Goal: Task Accomplishment & Management: Manage account settings

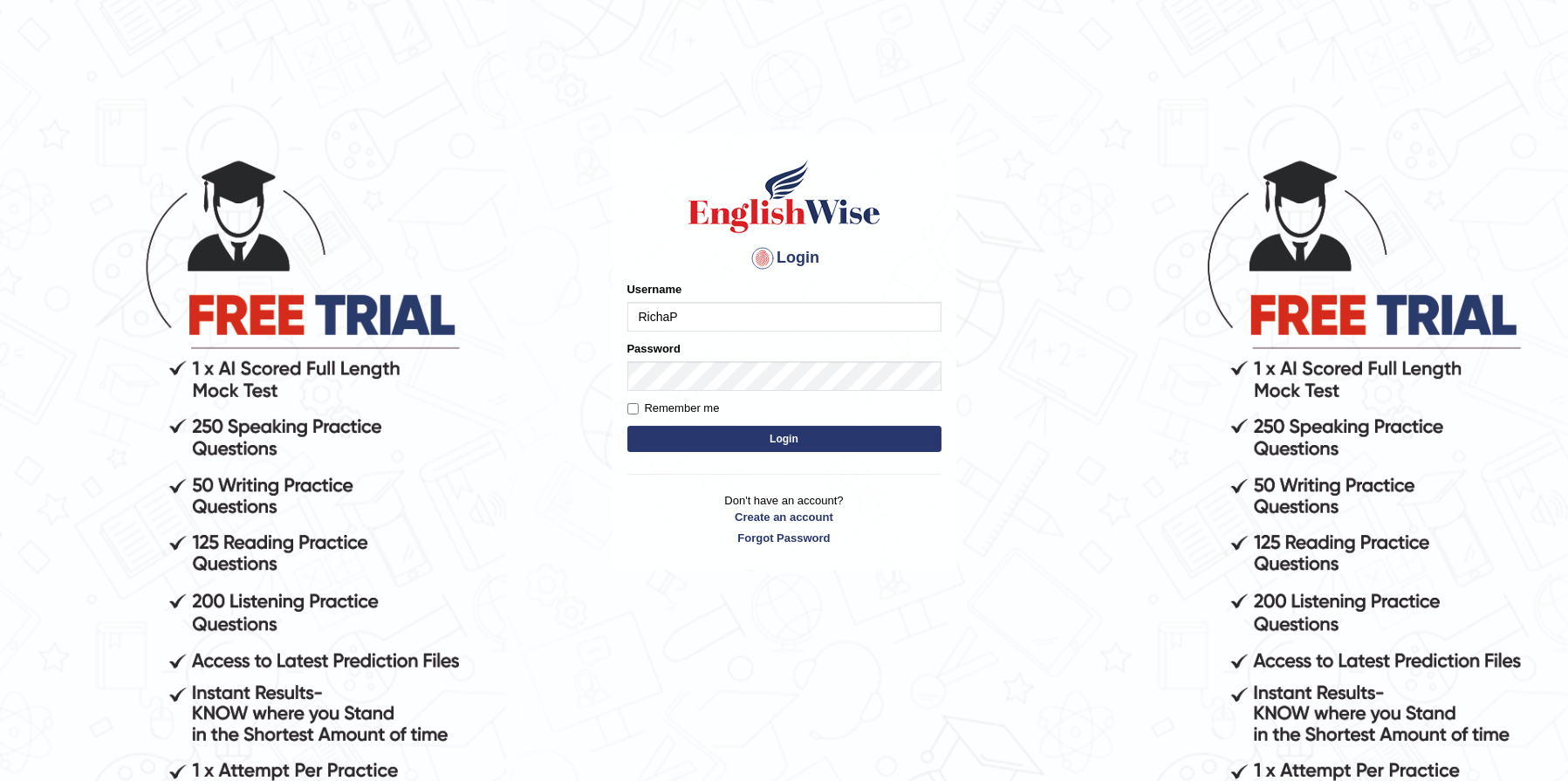
type input "RichaP"
click at [636, 408] on input "Remember me" at bounding box center [633, 408] width 11 height 11
checkbox input "true"
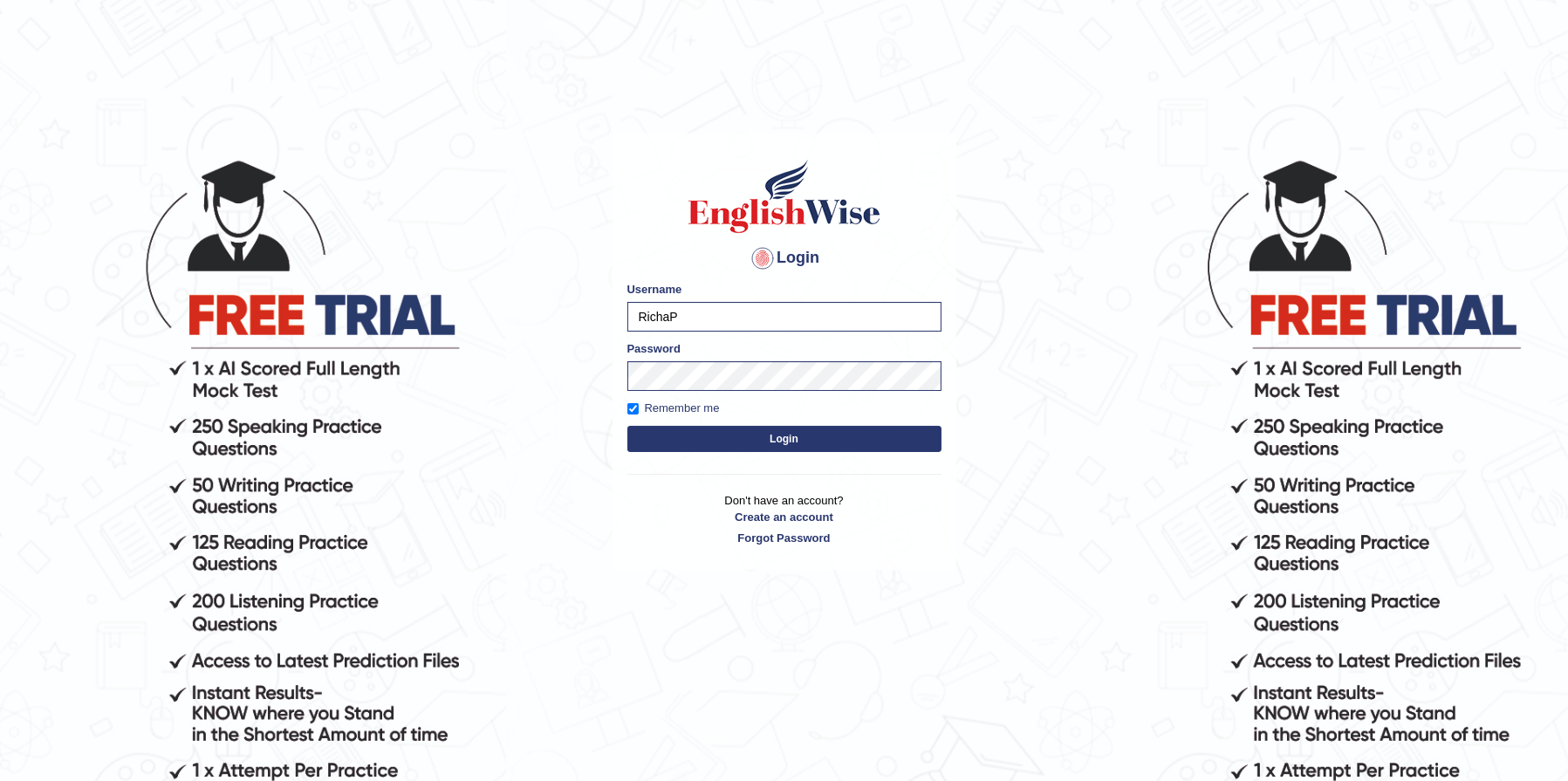
click at [669, 449] on button "Login" at bounding box center [784, 439] width 314 height 26
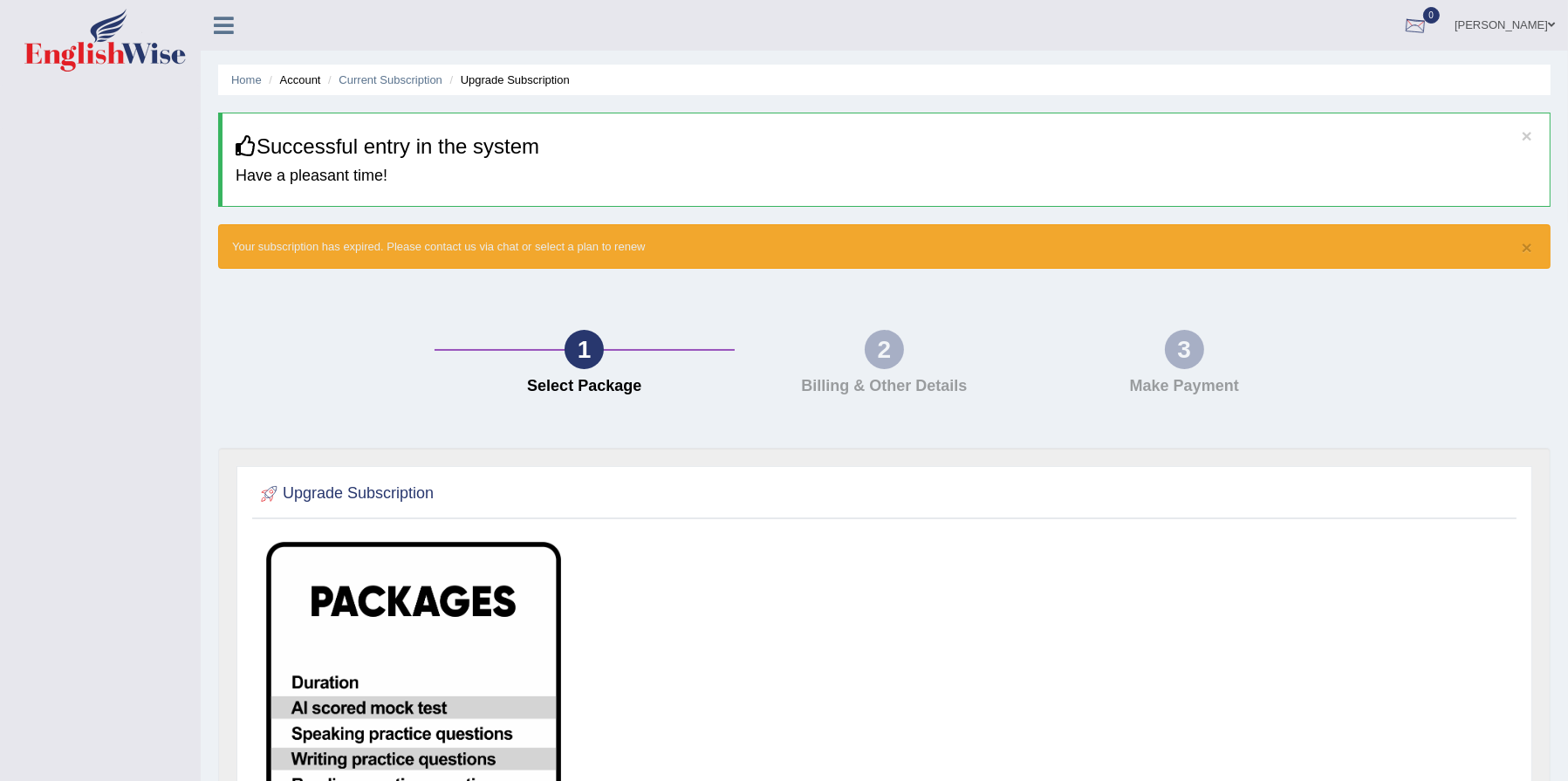
click at [1428, 15] on div at bounding box center [1415, 26] width 26 height 26
click at [1344, 66] on strong "See All Alerts" at bounding box center [1304, 73] width 78 height 14
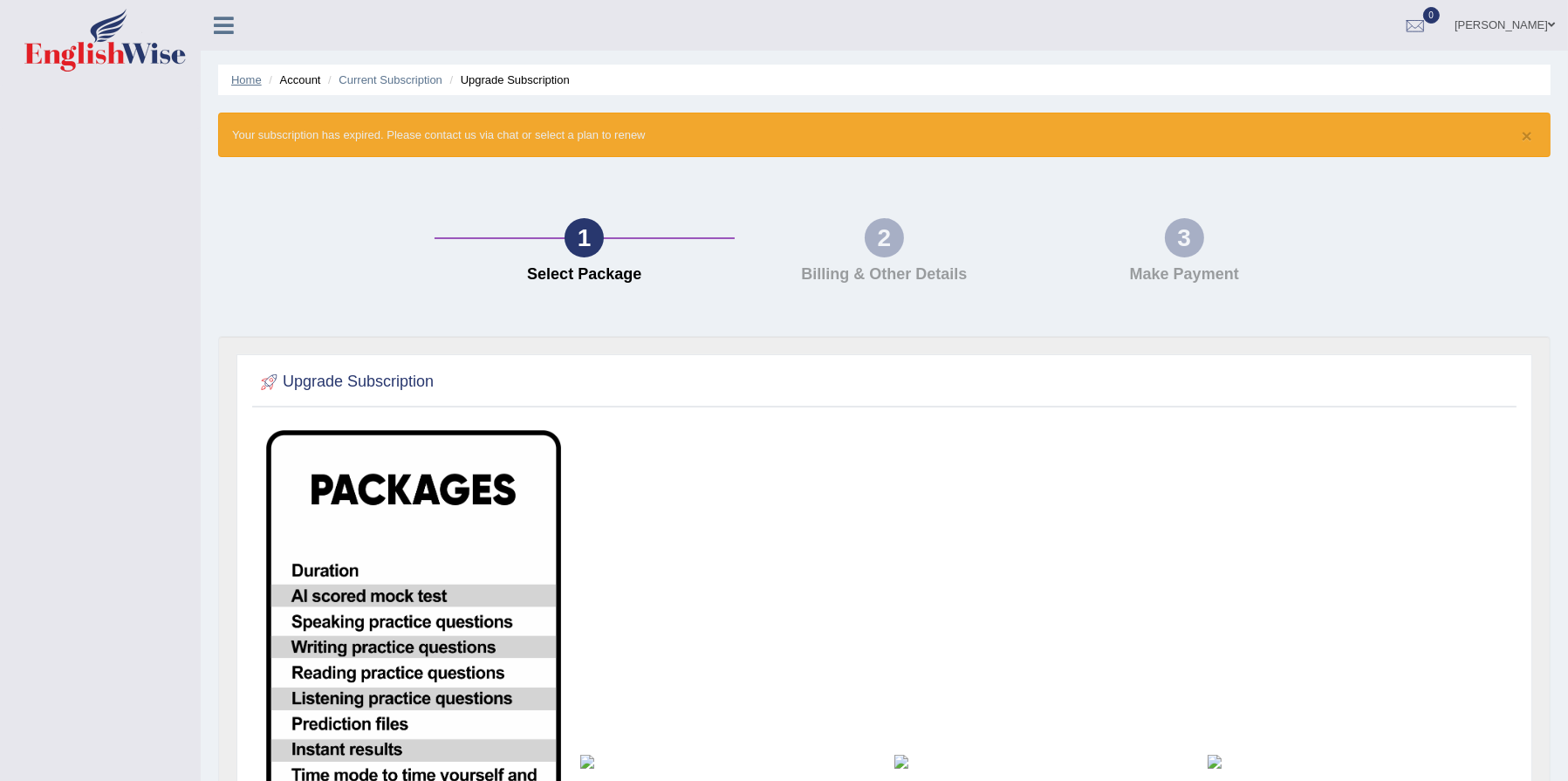
click at [246, 75] on link "Home" at bounding box center [246, 79] width 31 height 13
click at [1538, 29] on link "[PERSON_NAME]" at bounding box center [1504, 22] width 126 height 46
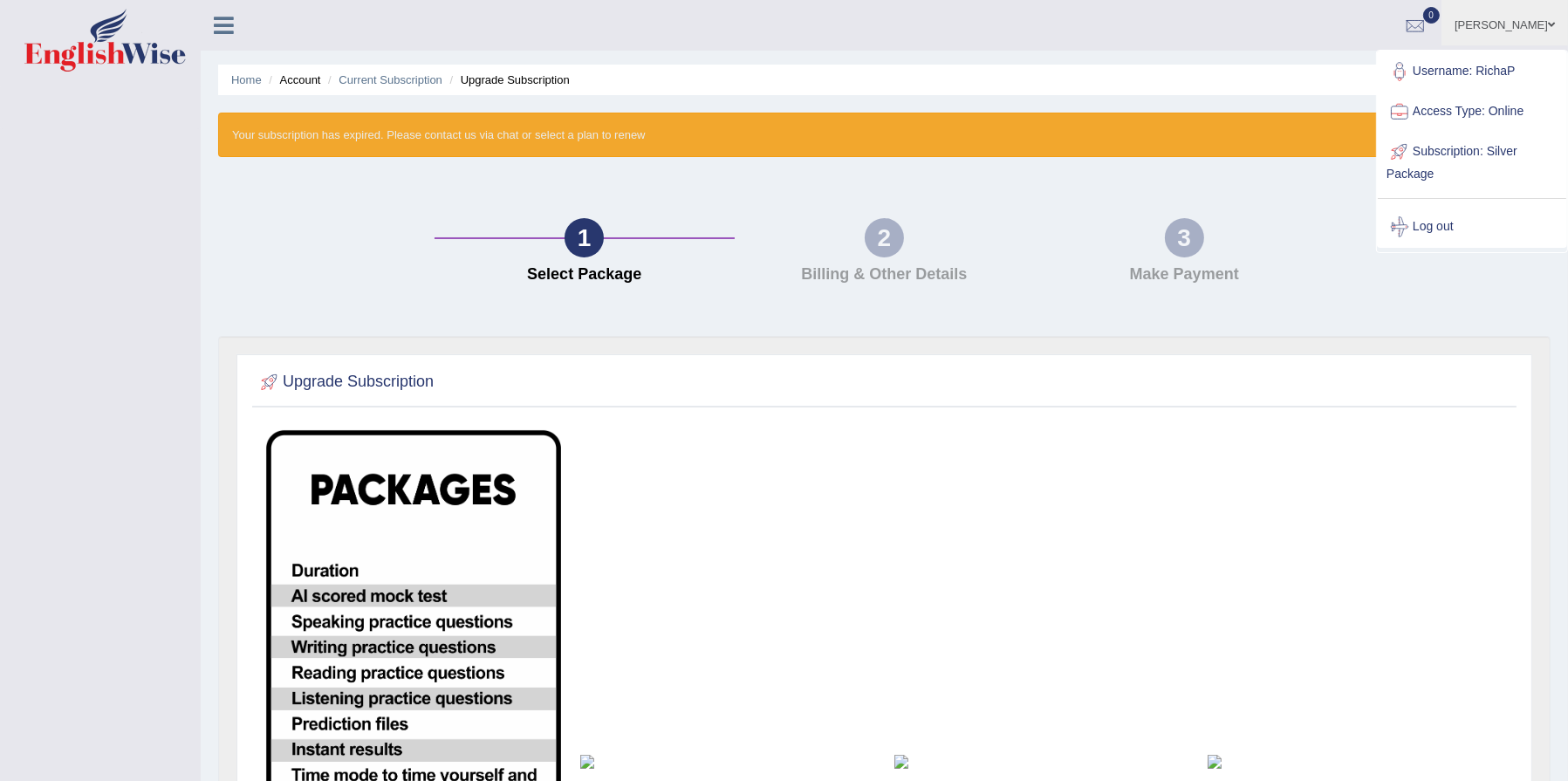
click at [1434, 151] on link "Subscription: Silver Package" at bounding box center [1472, 161] width 189 height 59
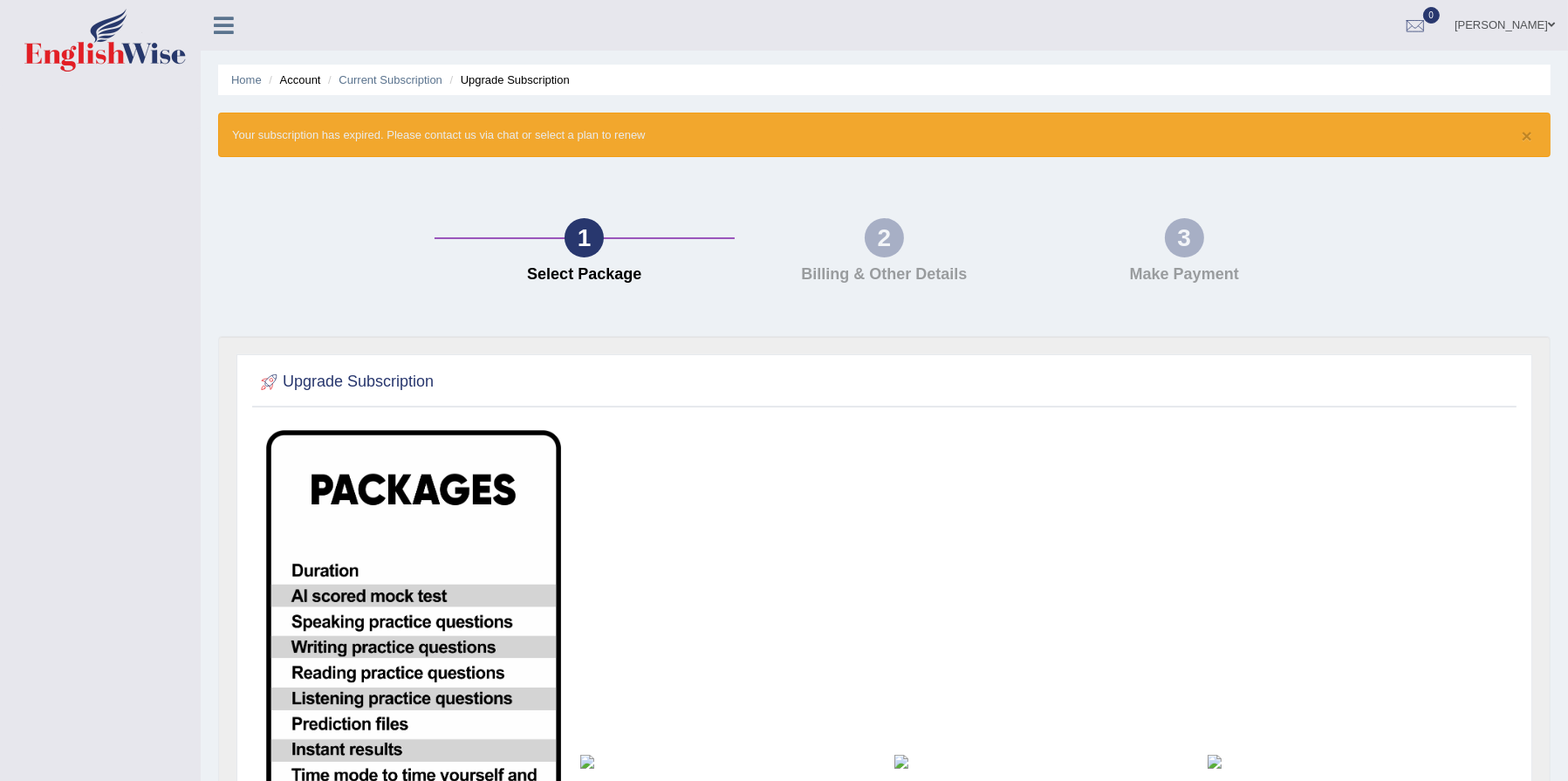
click at [213, 13] on link at bounding box center [223, 23] width 46 height 26
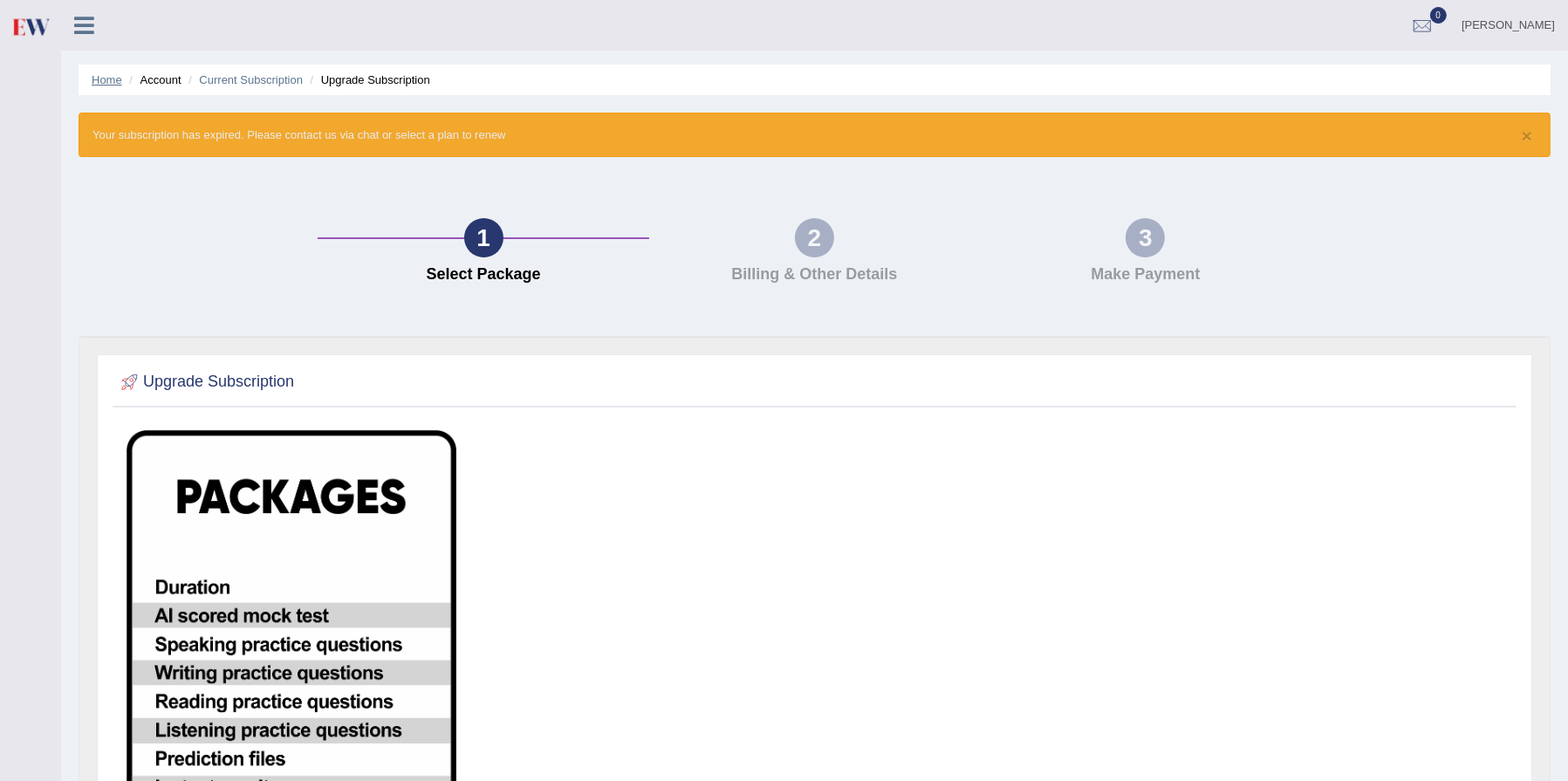
click at [108, 71] on ul "Home Account Current Subscription Upgrade Subscription" at bounding box center [814, 79] width 1472 height 31
click at [82, 20] on icon at bounding box center [83, 25] width 20 height 22
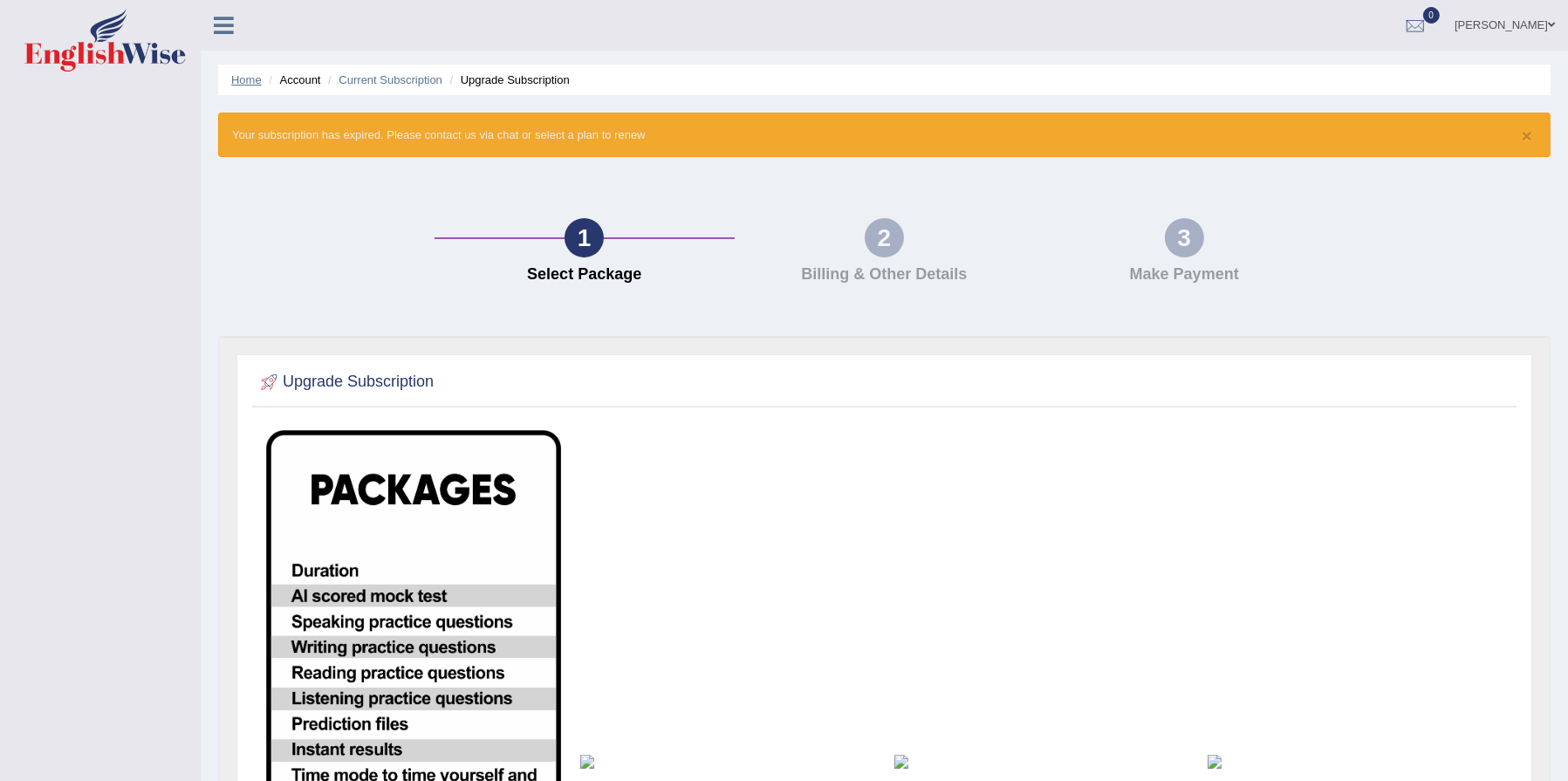
click at [246, 81] on link "Home" at bounding box center [246, 79] width 31 height 13
click at [524, 241] on div "1 Select Package" at bounding box center [584, 254] width 300 height 74
click at [497, 138] on div "× Your subscription has expired. Please contact us via chat or select a plan to…" at bounding box center [884, 135] width 1333 height 45
drag, startPoint x: 220, startPoint y: 135, endPoint x: 718, endPoint y: 141, distance: 498.0
click at [644, 138] on div "× Your subscription has expired. Please contact us via chat or select a plan to…" at bounding box center [884, 135] width 1333 height 45
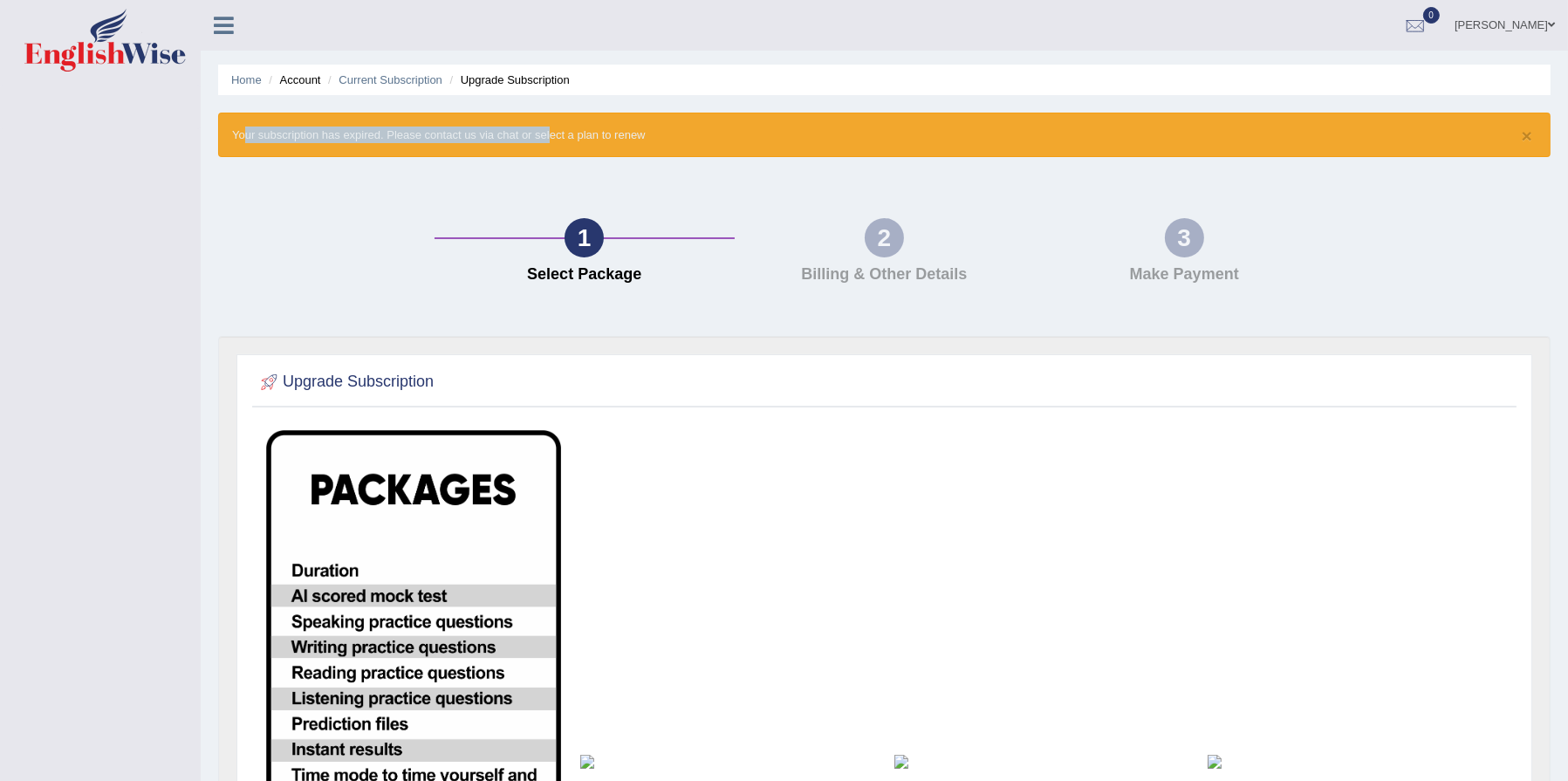
click at [844, 135] on div "× Your subscription has expired. Please contact us via chat or select a plan to…" at bounding box center [884, 135] width 1333 height 45
click at [1539, 25] on link "[PERSON_NAME]" at bounding box center [1504, 22] width 126 height 46
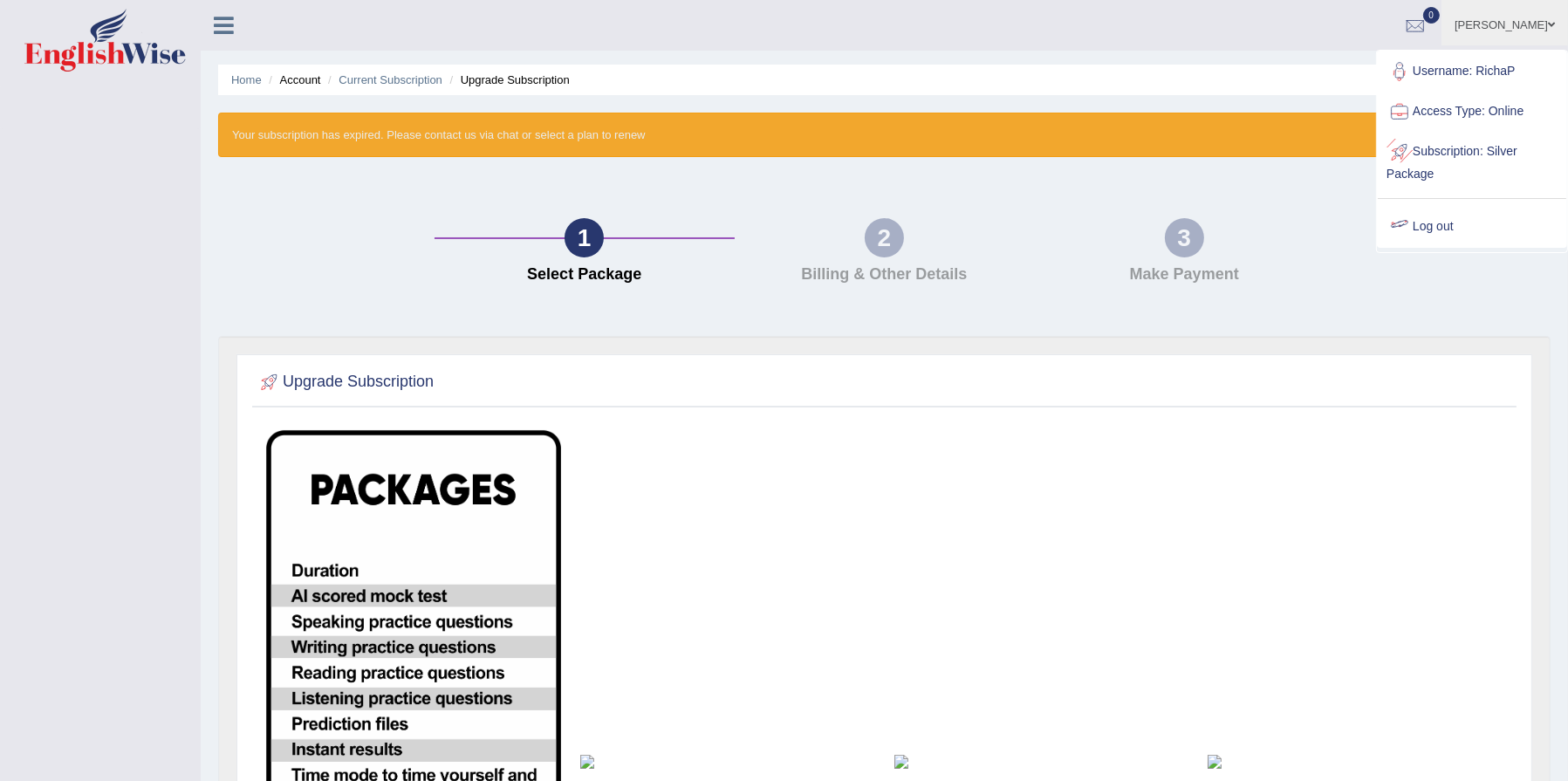
click at [54, 224] on div "Toggle navigation [PERSON_NAME] Toggle navigation Username: RichaP Access Type:…" at bounding box center [784, 609] width 1568 height 1218
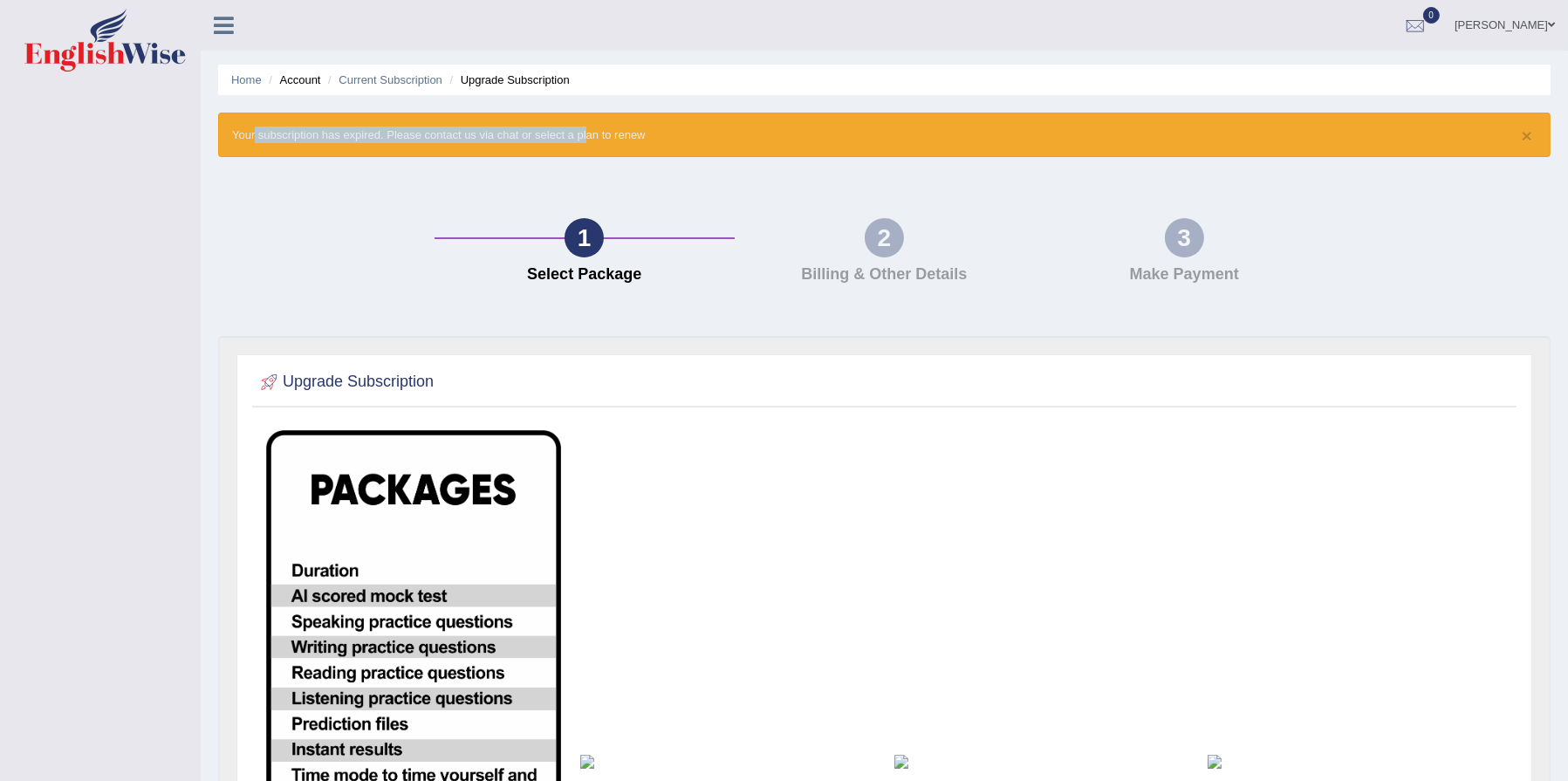
drag, startPoint x: 247, startPoint y: 142, endPoint x: 752, endPoint y: 137, distance: 505.0
click at [634, 136] on div "× Your subscription has expired. Please contact us via chat or select a plan to…" at bounding box center [884, 135] width 1333 height 45
click at [769, 139] on div "× Your subscription has expired. Please contact us via chat or select a plan to…" at bounding box center [884, 135] width 1333 height 45
click at [246, 77] on link "Home" at bounding box center [246, 79] width 31 height 13
click at [1428, 27] on div at bounding box center [1415, 26] width 26 height 26
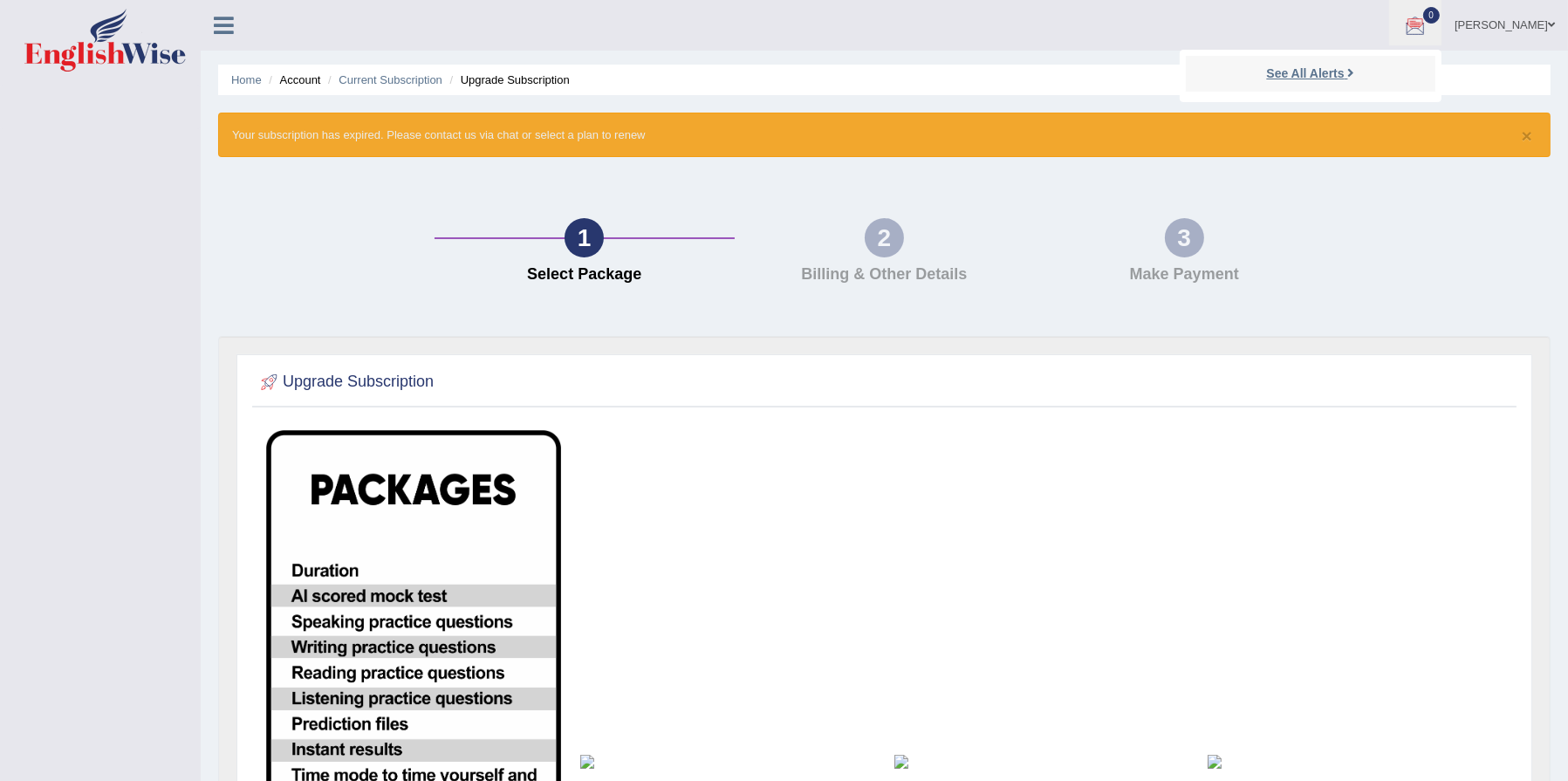
click at [1344, 72] on strong "See All Alerts" at bounding box center [1304, 73] width 78 height 14
click at [1525, 26] on link "[PERSON_NAME]" at bounding box center [1504, 22] width 126 height 46
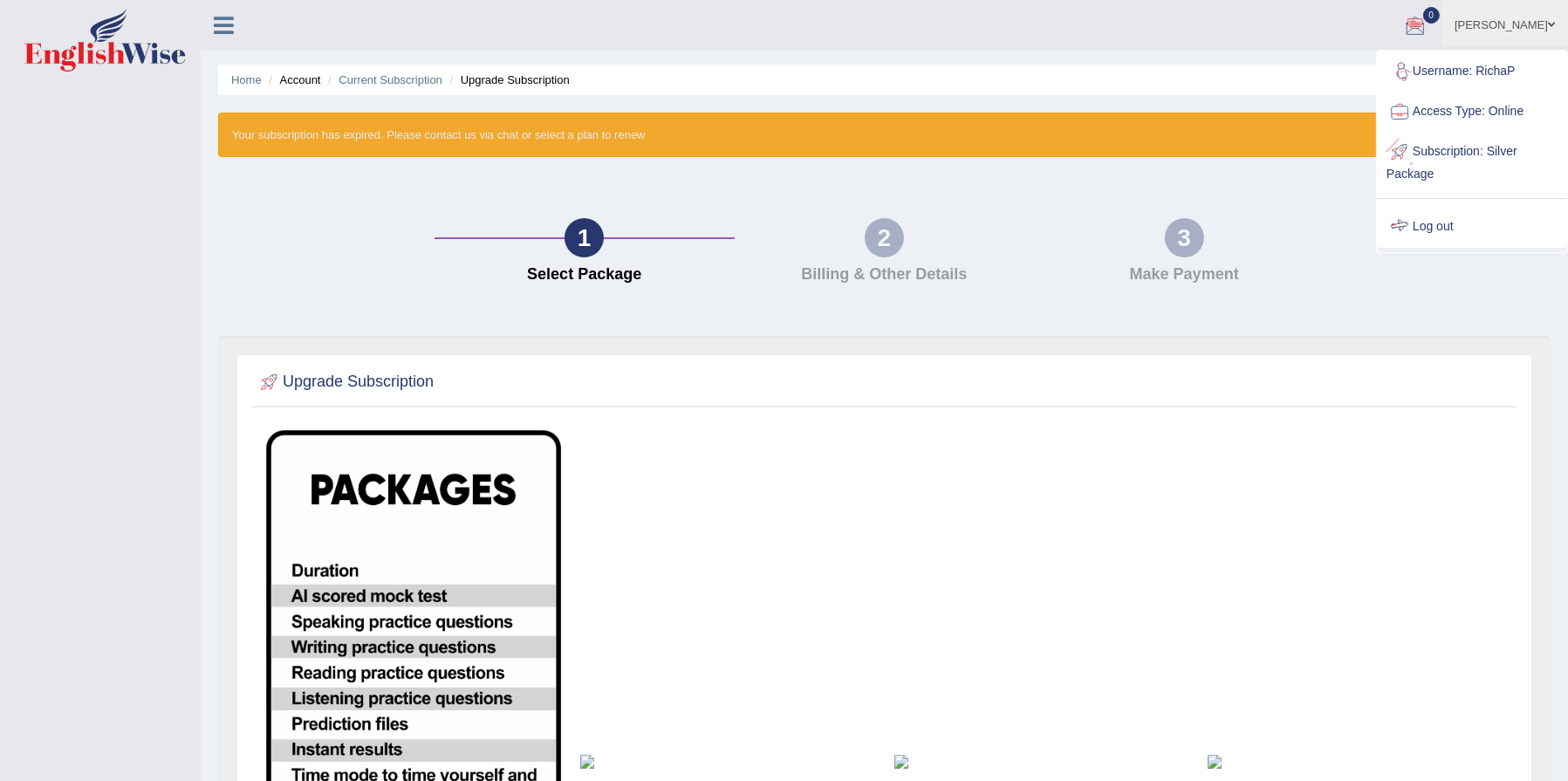
click at [1418, 219] on link "Log out" at bounding box center [1472, 226] width 189 height 40
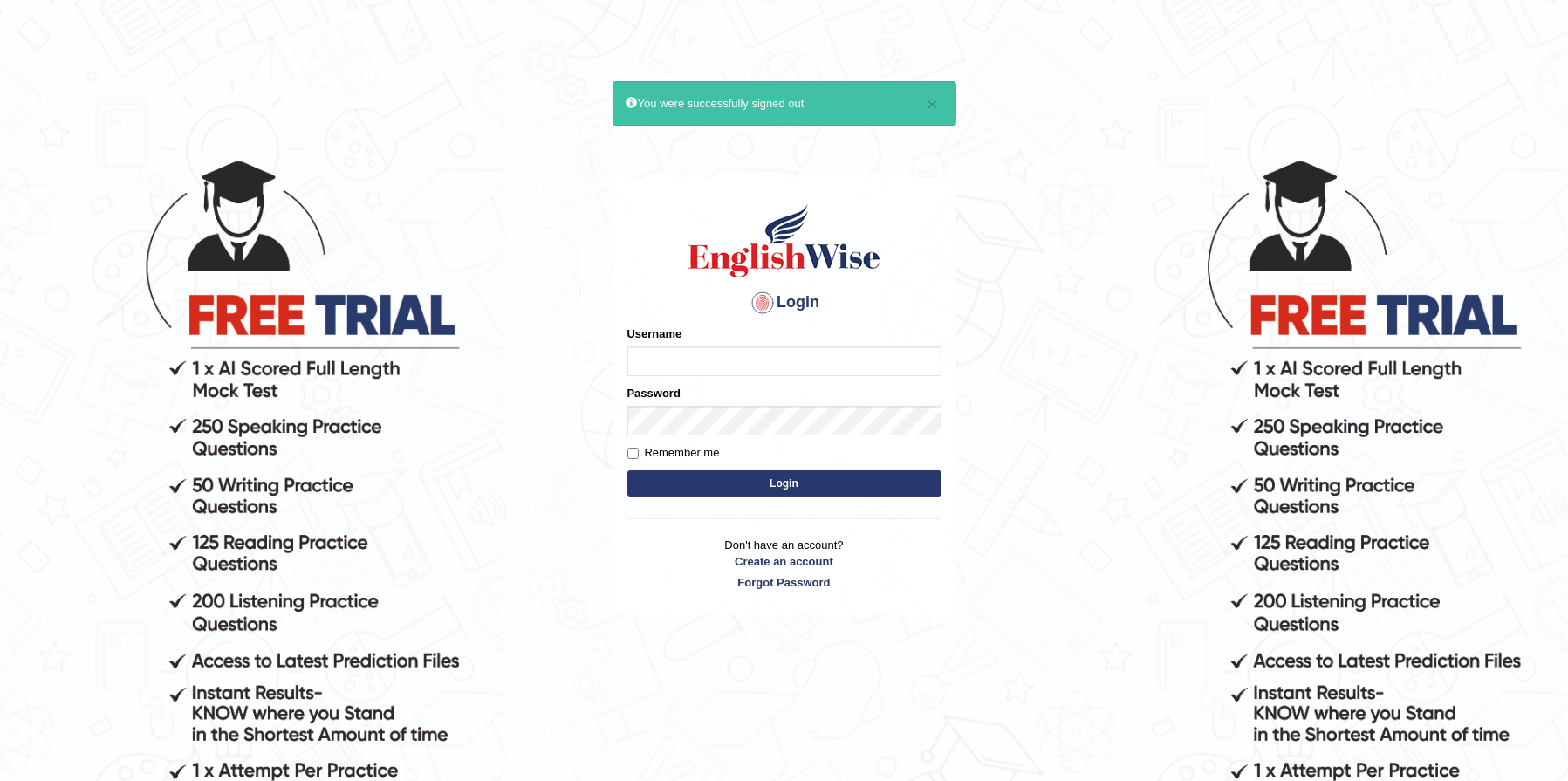
click at [654, 354] on input "Username" at bounding box center [784, 362] width 314 height 30
type input "RichaP"
click at [671, 476] on button "Login" at bounding box center [784, 483] width 314 height 26
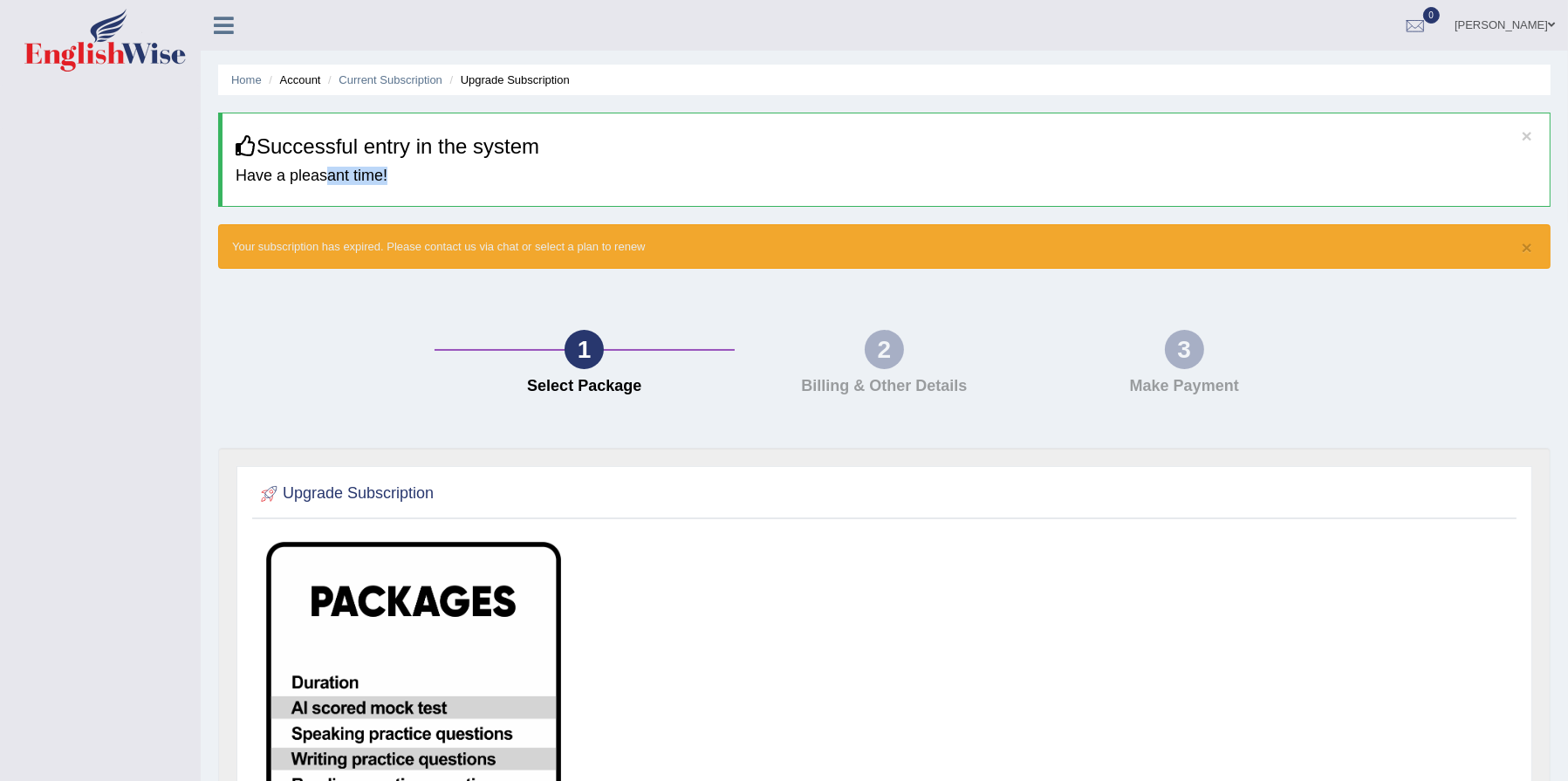
drag, startPoint x: 326, startPoint y: 171, endPoint x: 712, endPoint y: 190, distance: 386.5
click at [705, 190] on div "× Successful entry in the system Have a pleasant time!" at bounding box center [884, 159] width 1333 height 94
click at [765, 189] on div "× Successful entry in the system Have a pleasant time!" at bounding box center [884, 159] width 1333 height 94
click at [1441, 25] on link "0" at bounding box center [1415, 22] width 52 height 46
click at [256, 76] on link "Home" at bounding box center [246, 79] width 31 height 13
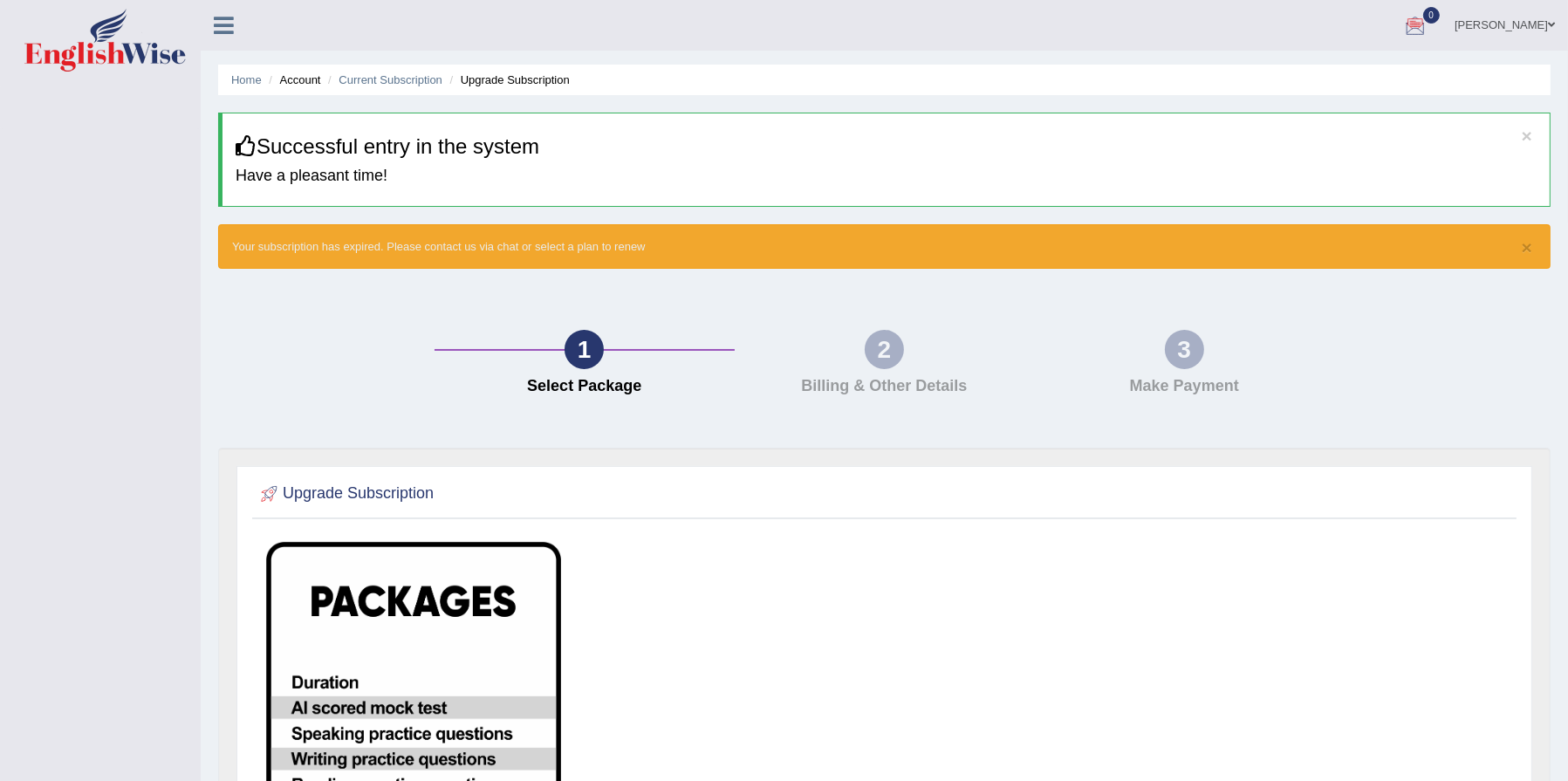
click at [223, 23] on icon at bounding box center [223, 25] width 20 height 22
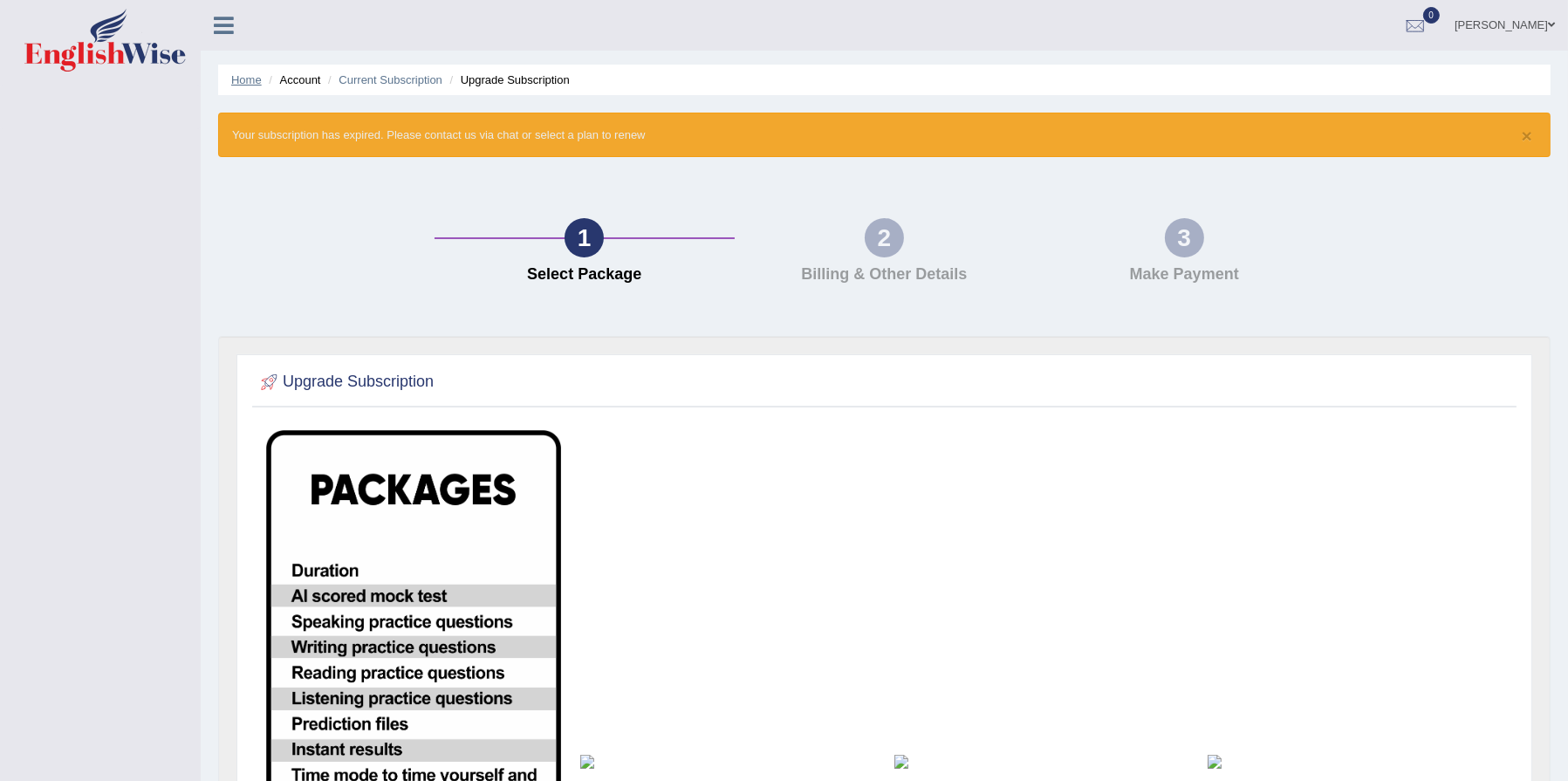
click at [233, 79] on link "Home" at bounding box center [246, 79] width 31 height 13
click at [562, 269] on h4 "Select Package" at bounding box center [584, 275] width 283 height 18
drag, startPoint x: 349, startPoint y: 136, endPoint x: 721, endPoint y: 125, distance: 372.2
click at [668, 128] on div "× Your subscription has expired. Please contact us via chat or select a plan to…" at bounding box center [884, 135] width 1333 height 45
